Goal: Check status: Check status

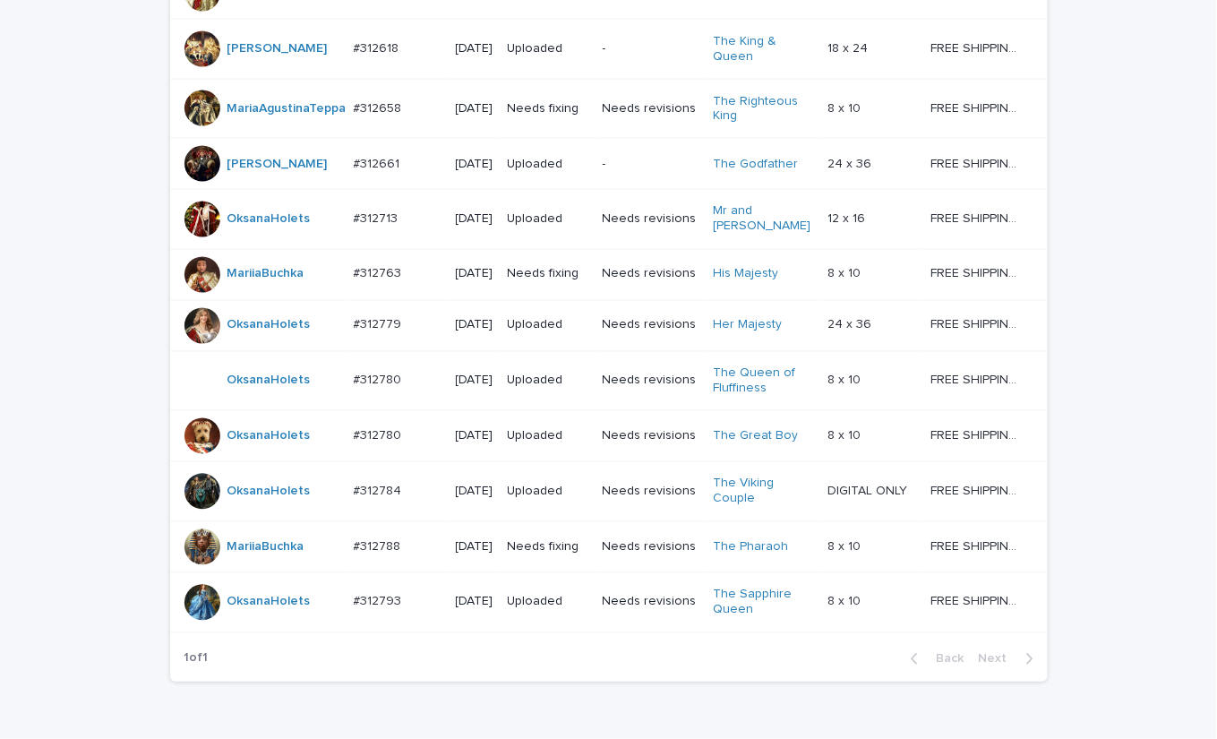
scroll to position [941, 0]
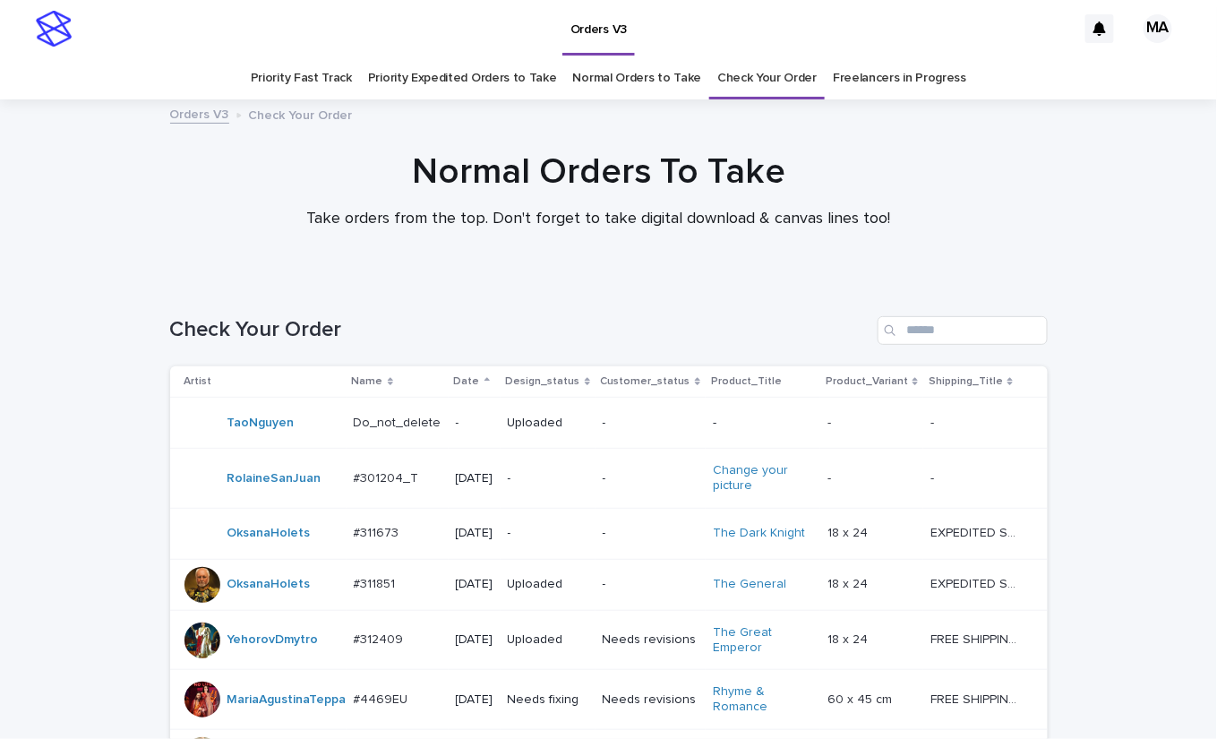
scroll to position [1049, 0]
